Goal: Task Accomplishment & Management: Manage account settings

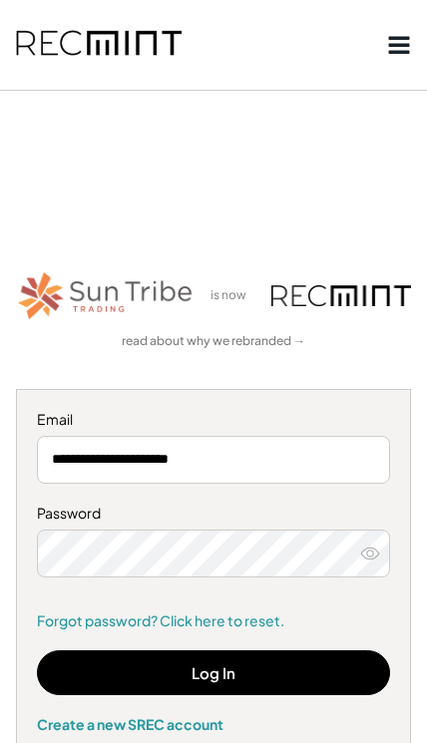
click at [309, 677] on button "Log In" at bounding box center [213, 672] width 353 height 45
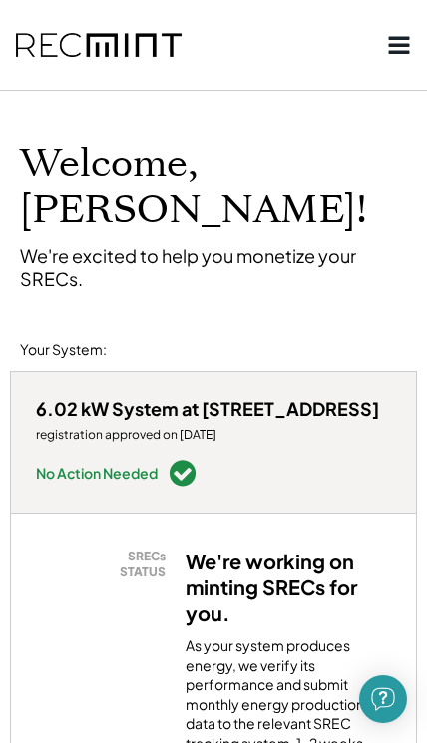
click at [397, 42] on icon at bounding box center [399, 45] width 24 height 24
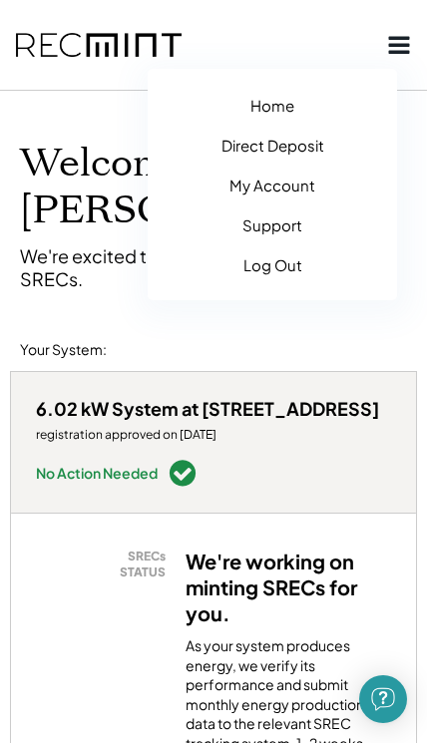
click at [251, 190] on button "My Account" at bounding box center [271, 184] width 217 height 32
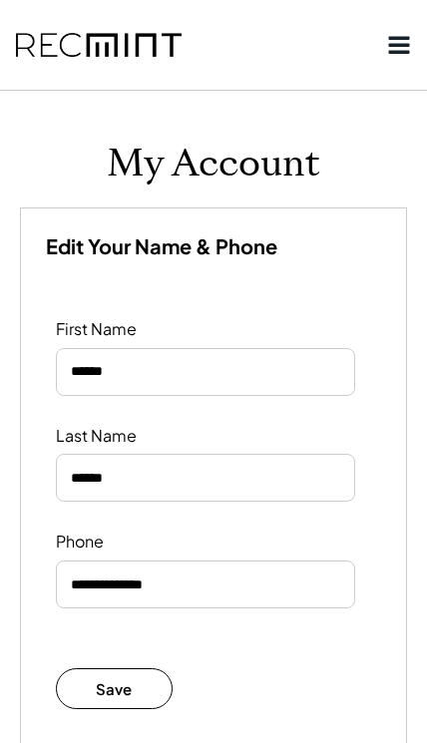
click at [405, 42] on icon at bounding box center [399, 45] width 24 height 24
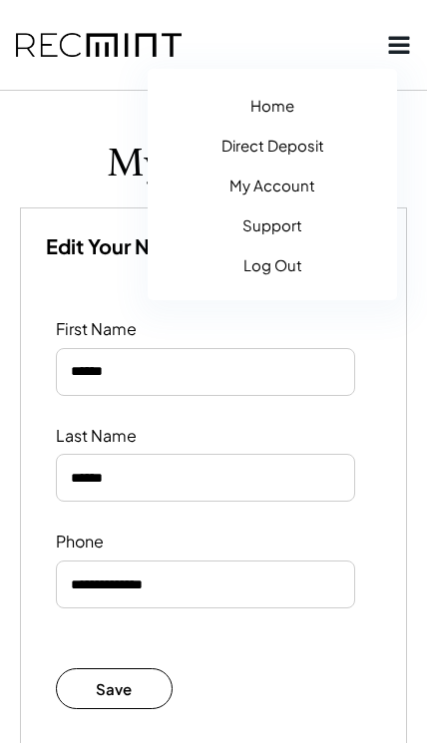
click at [253, 147] on button "Direct Deposit" at bounding box center [271, 145] width 217 height 32
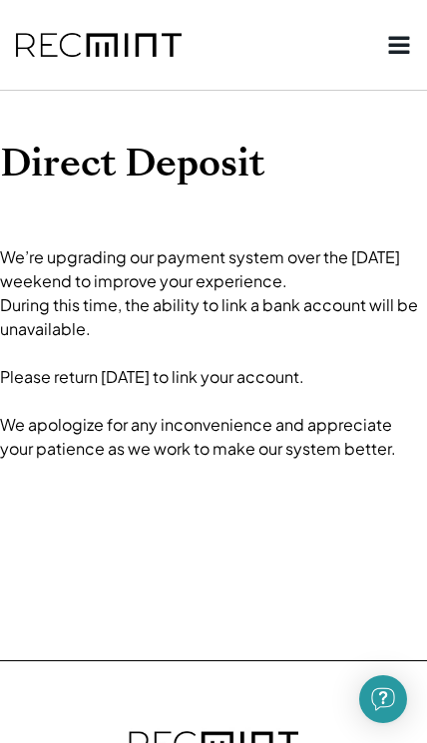
click at [388, 47] on icon at bounding box center [399, 45] width 24 height 24
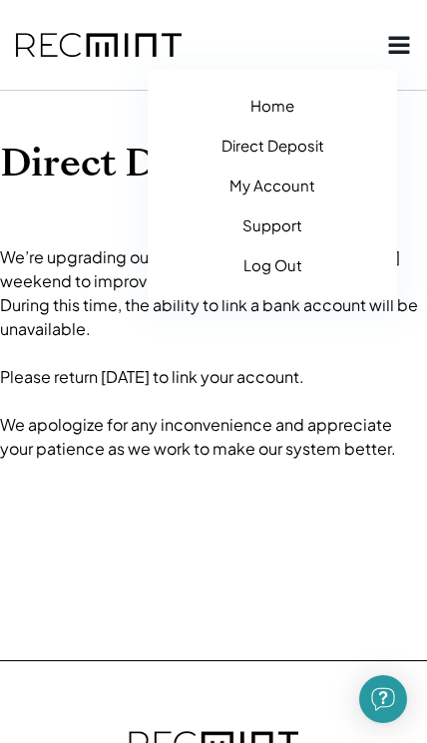
click at [257, 108] on button "Home" at bounding box center [271, 105] width 217 height 32
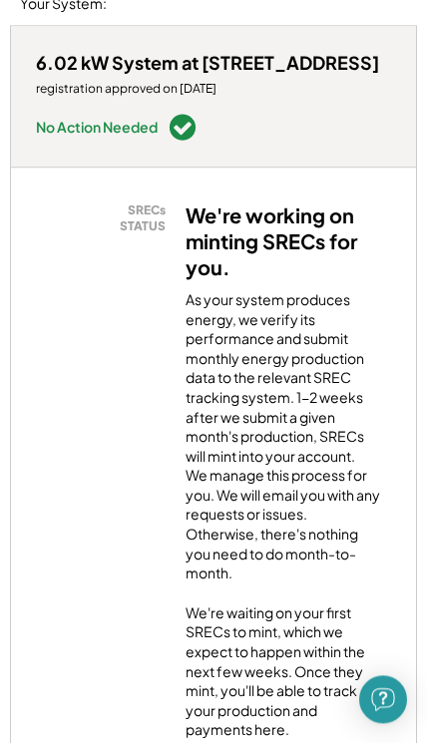
scroll to position [343, 0]
